Goal: Contribute content

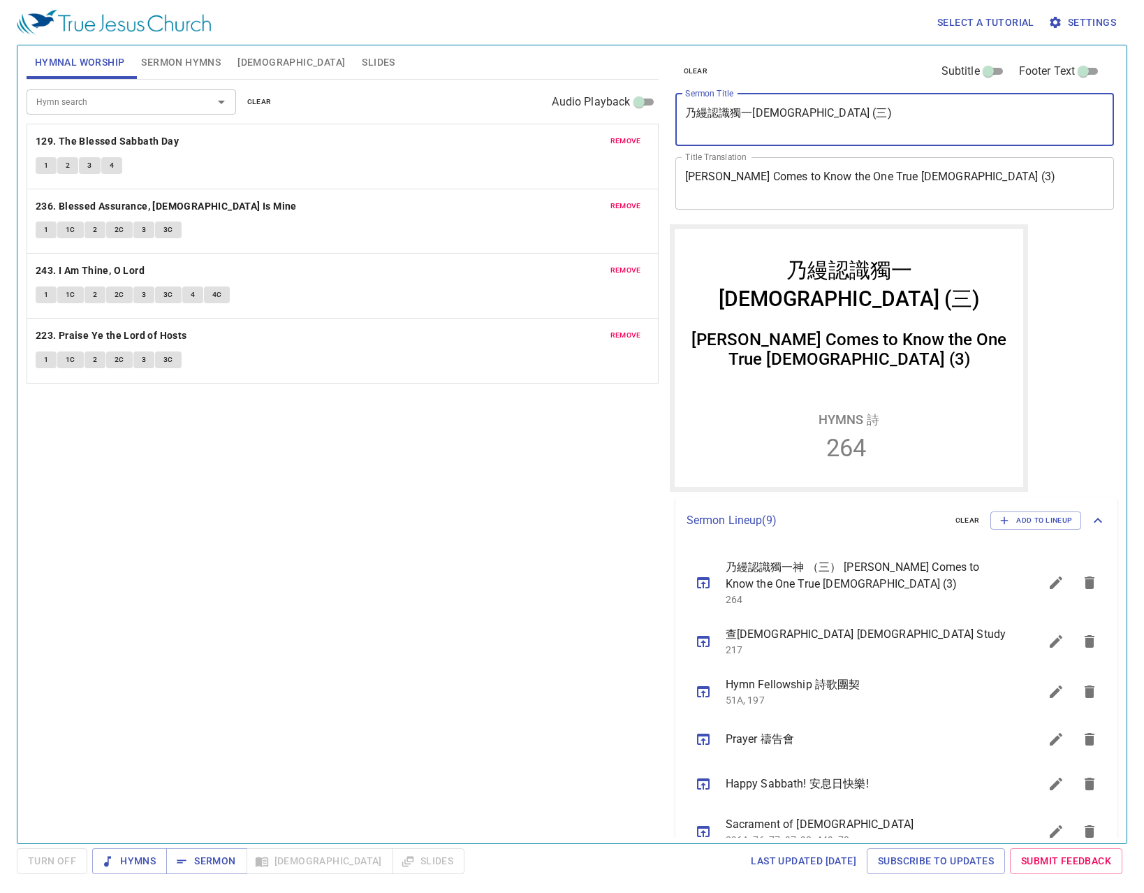
drag, startPoint x: 807, startPoint y: 115, endPoint x: 650, endPoint y: 117, distance: 157.2
click at [650, 117] on div "Hymnal Worship Sermon Hymns [DEMOGRAPHIC_DATA] Slides Hymn search Hymn search c…" at bounding box center [572, 439] width 1102 height 798
click at [1039, 580] on button "sermon lineup list" at bounding box center [1056, 583] width 34 height 34
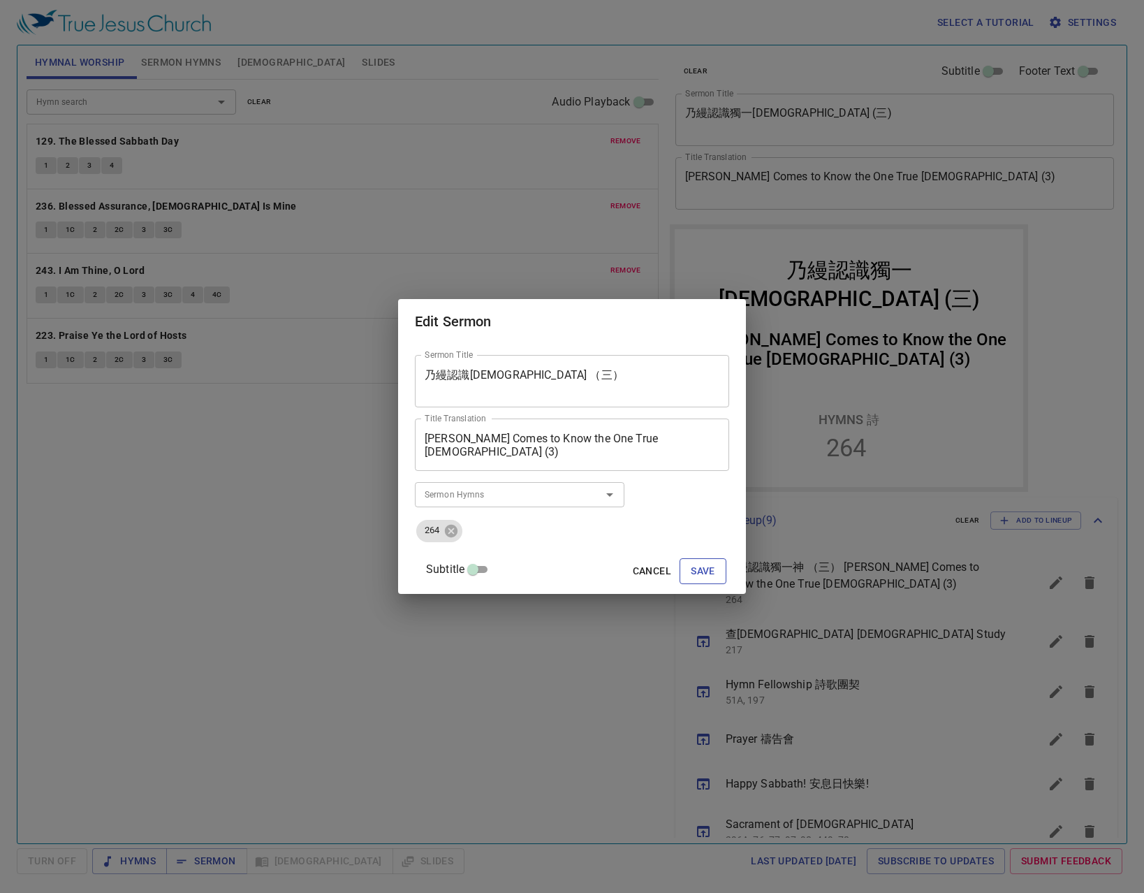
click at [702, 571] on button "Save" at bounding box center [703, 571] width 47 height 26
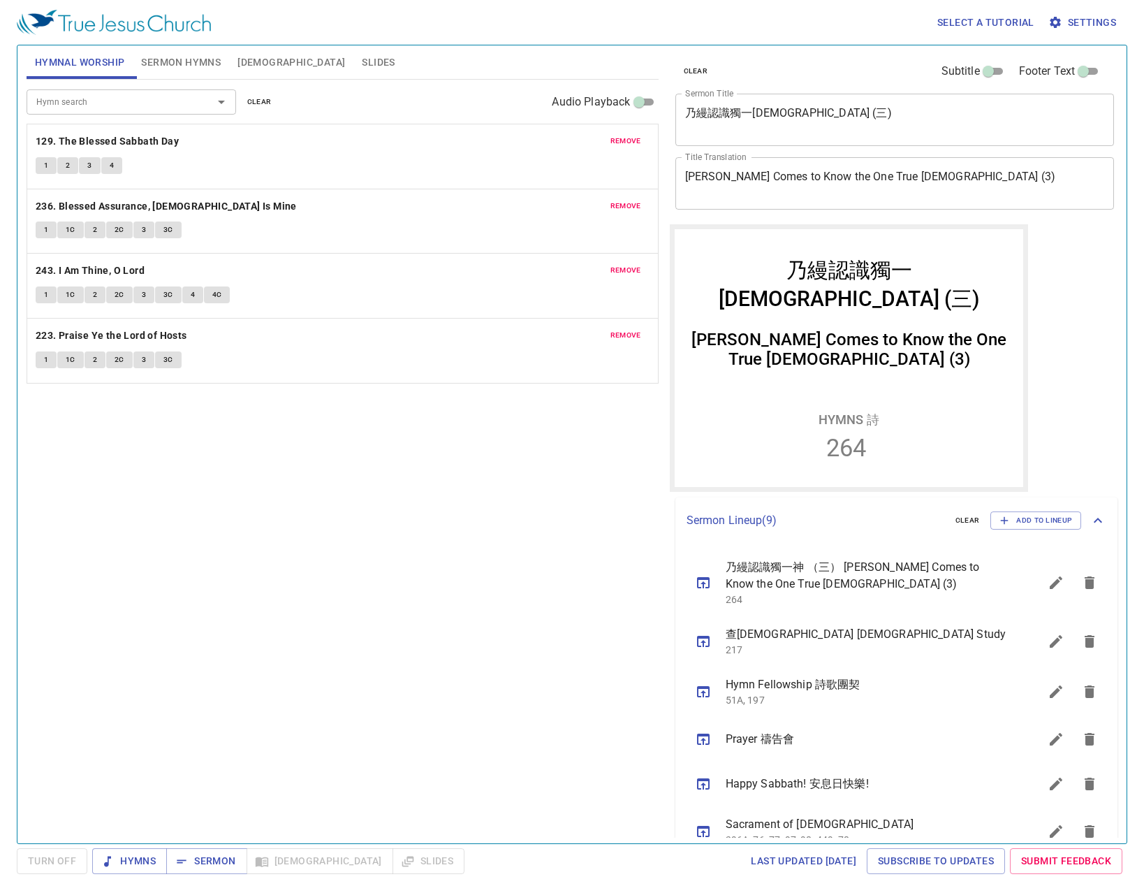
click at [1054, 578] on icon "sermon lineup list" at bounding box center [1056, 582] width 17 height 17
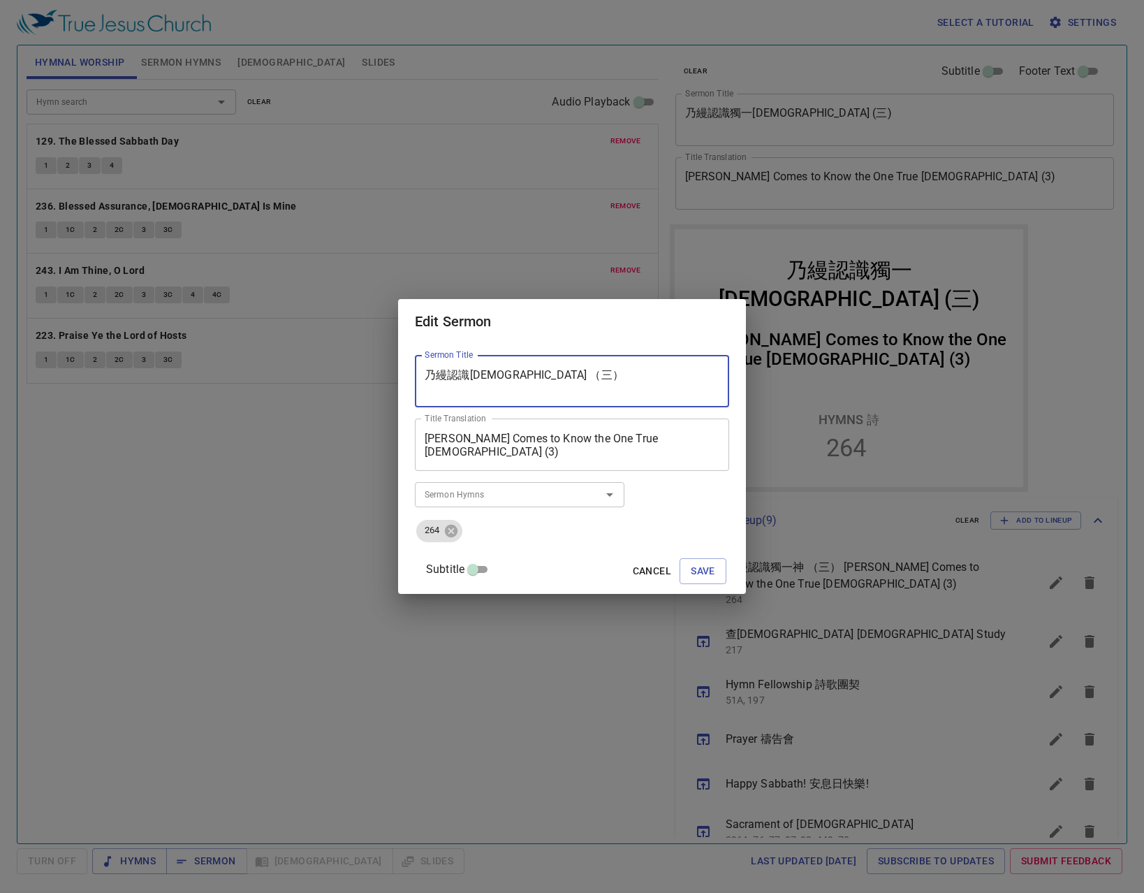
drag, startPoint x: 627, startPoint y: 376, endPoint x: 383, endPoint y: 370, distance: 243.9
click at [383, 370] on div "Edit [PERSON_NAME] Title 乃縵認識獨一[DEMOGRAPHIC_DATA] （[PERSON_NAME]） Sermon Title …" at bounding box center [572, 446] width 1144 height 893
type textarea "c"
click at [1039, 886] on div "Edit Sermon Sermon Title Sermon Title Title Translation [PERSON_NAME] Comes to …" at bounding box center [572, 446] width 1144 height 893
click at [597, 377] on textarea "Sermon Title" at bounding box center [572, 381] width 295 height 27
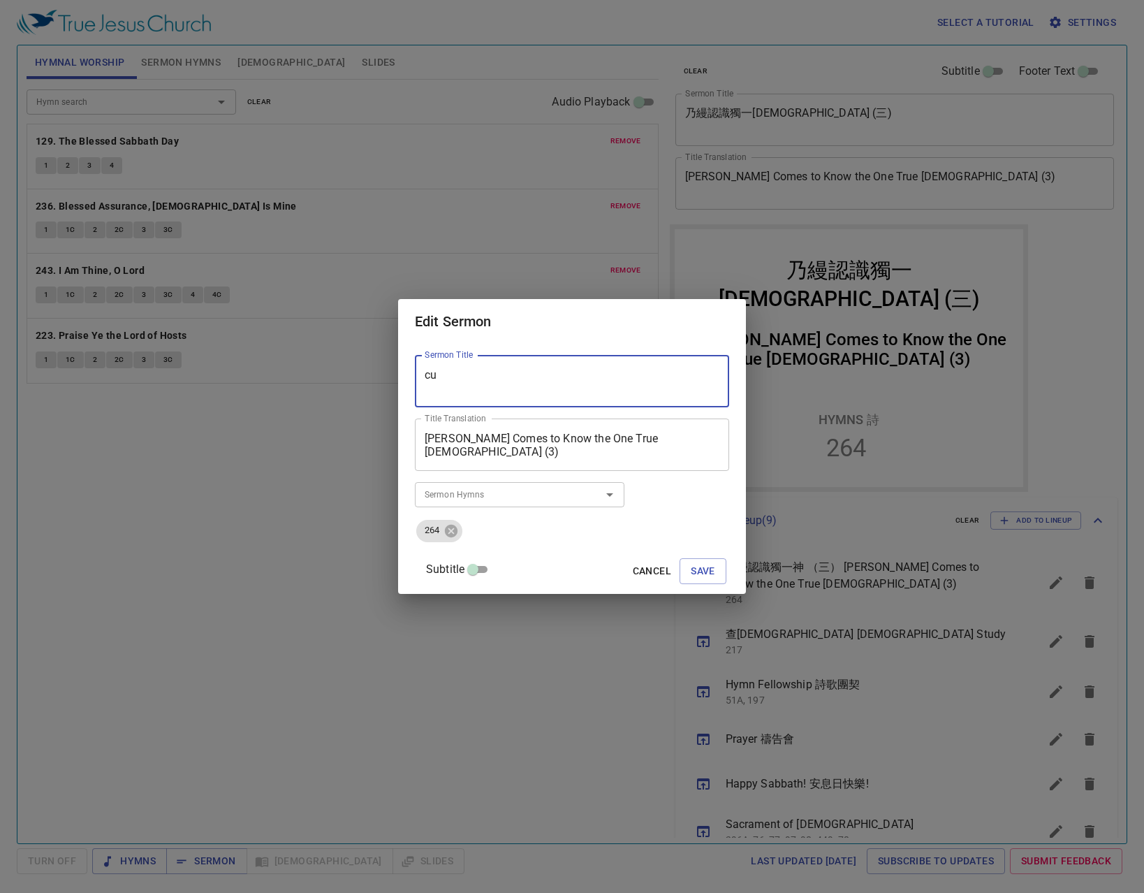
type textarea "cu"
click at [617, 366] on div "cu Sermon Title" at bounding box center [572, 381] width 314 height 52
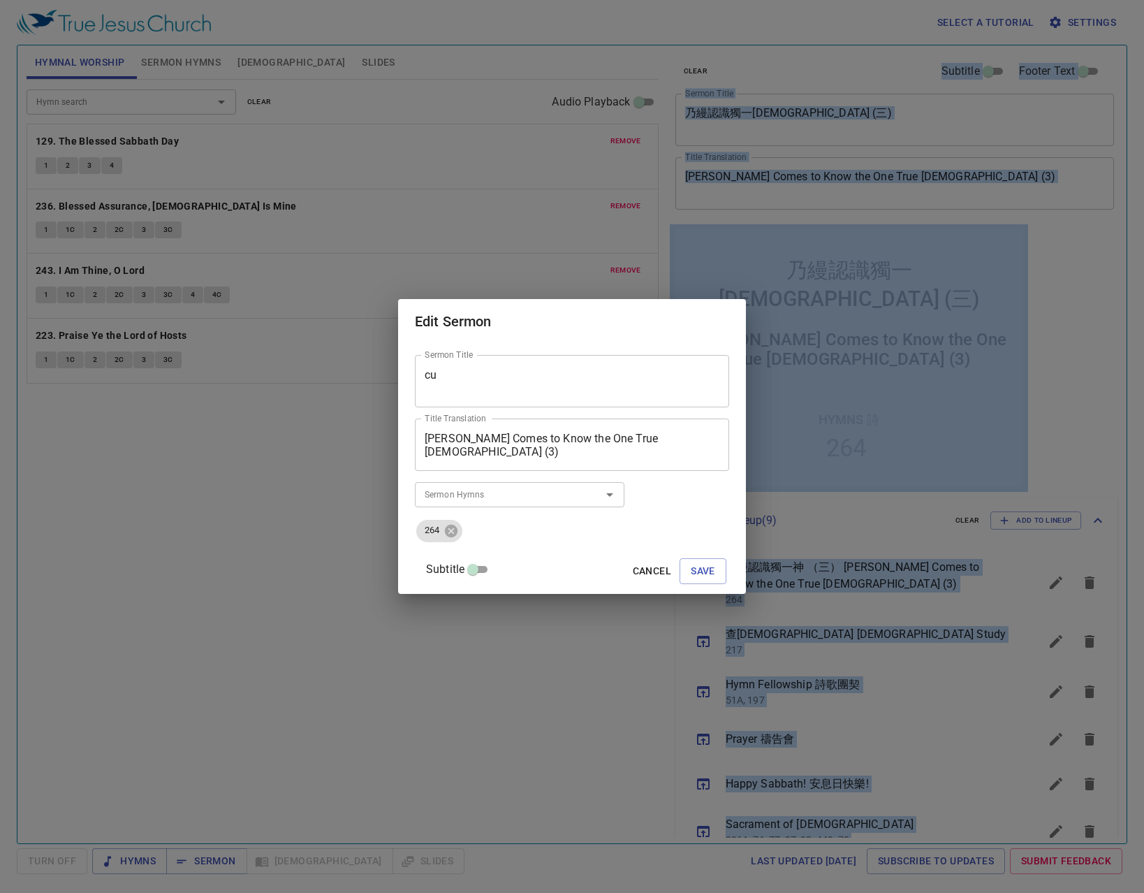
drag, startPoint x: -187, startPoint y: 421, endPoint x: 44, endPoint y: 613, distance: 299.6
click at [0, 422] on html "Select a tutorial Settings Hymnal Worship Sermon Hymns [DEMOGRAPHIC_DATA] Slide…" at bounding box center [572, 446] width 1144 height 893
click at [648, 573] on span "Cancel" at bounding box center [652, 570] width 38 height 17
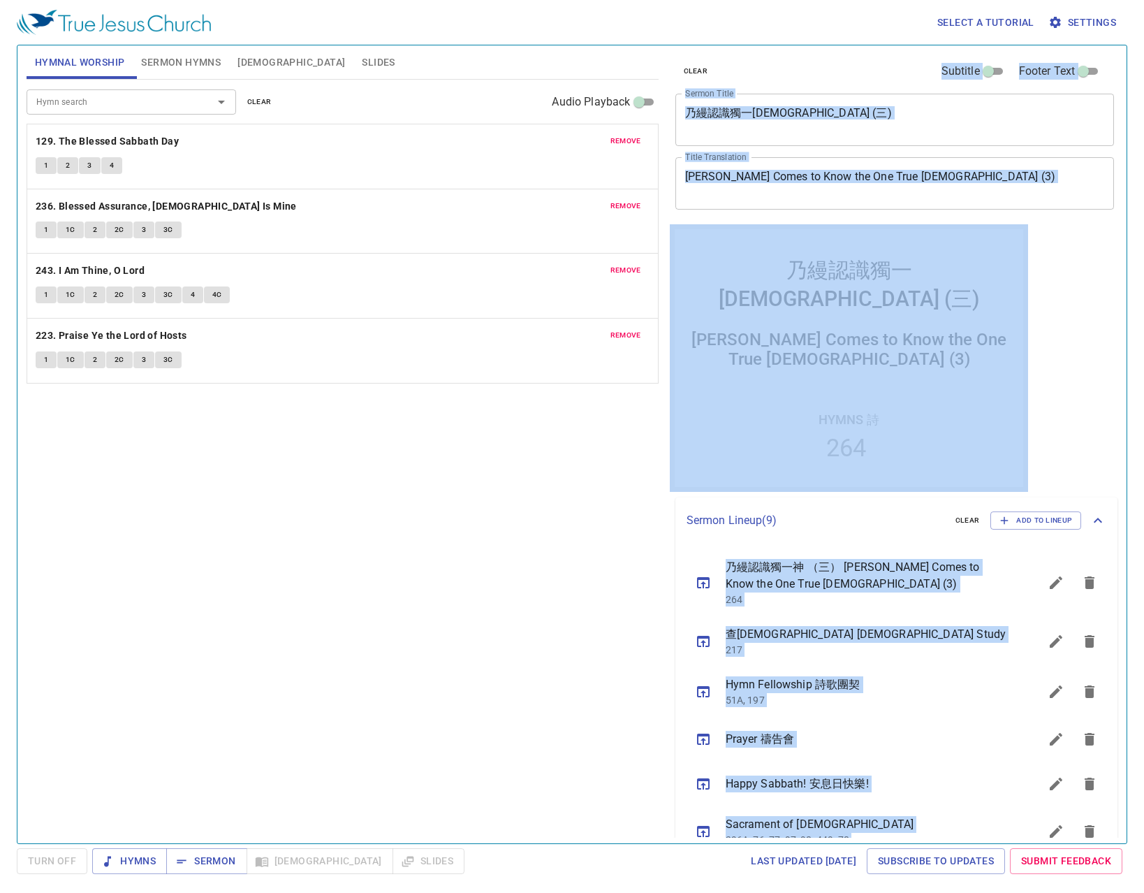
click at [852, 128] on textarea "乃縵認識獨一[DEMOGRAPHIC_DATA] (三)" at bounding box center [895, 119] width 420 height 27
